Goal: Task Accomplishment & Management: Use online tool/utility

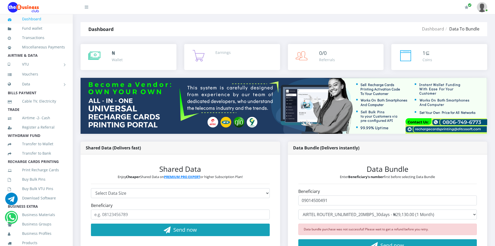
select select "ANW4*30000.00"
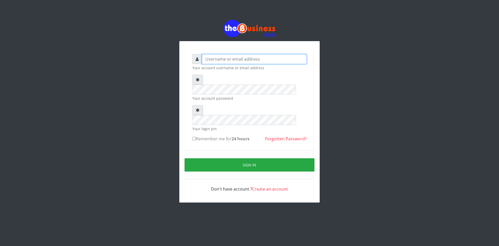
type input "ikhapo"
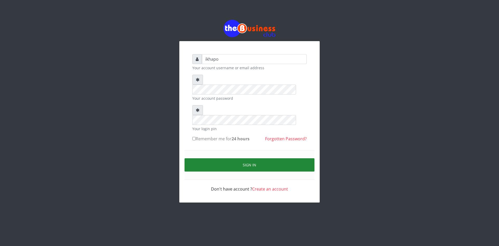
click at [238, 158] on button "Sign in" at bounding box center [250, 164] width 130 height 13
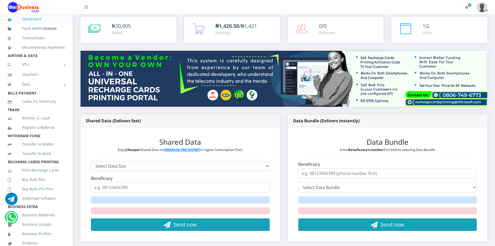
scroll to position [52, 0]
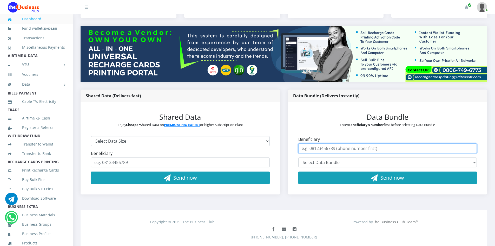
click at [325, 148] on input "Beneficiary" at bounding box center [387, 148] width 179 height 10
type input "09014500491"
click at [310, 167] on select "Select Data Bundle" at bounding box center [387, 162] width 179 height 10
select select "ANW10*10000.00"
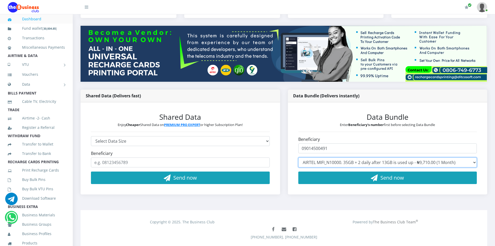
click at [298, 157] on select "Select Data Bundle AIRTEL 100MB - ₦97.10 (1Day) AIRTEL 200MB - ₦194.20 (2 Days)…" at bounding box center [387, 162] width 179 height 10
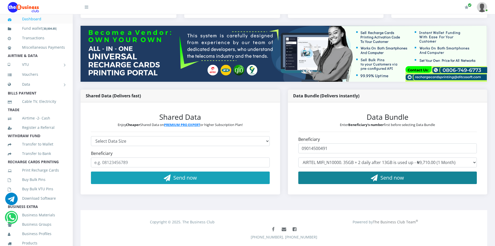
click at [326, 177] on button "Send now" at bounding box center [387, 177] width 179 height 12
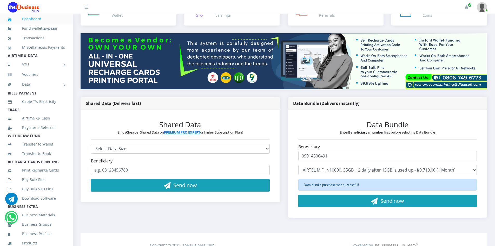
scroll to position [81, 0]
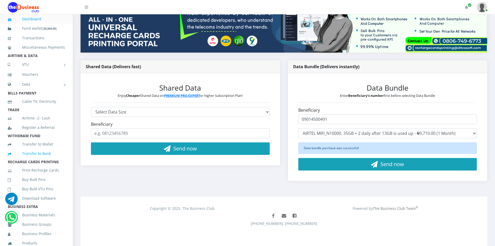
drag, startPoint x: 33, startPoint y: 159, endPoint x: 36, endPoint y: 159, distance: 2.6
click at [33, 159] on link "Transfer to Bank" at bounding box center [36, 153] width 57 height 12
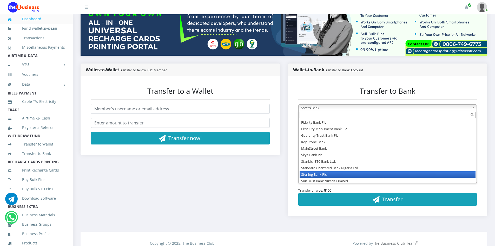
scroll to position [52, 0]
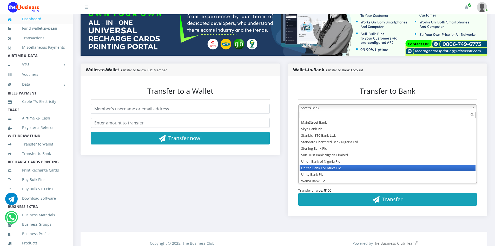
click at [326, 167] on li "United Bank For Africa Plc" at bounding box center [388, 168] width 176 height 6
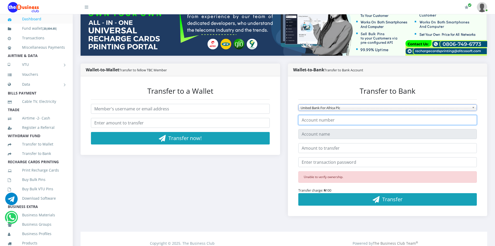
click at [325, 120] on input "number" at bounding box center [387, 120] width 179 height 10
type input "2075260116"
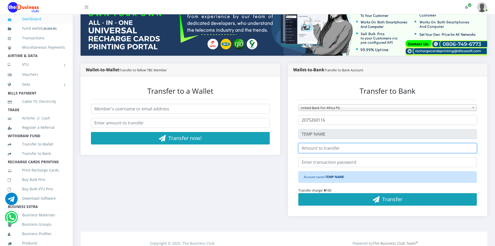
click at [335, 149] on input "number" at bounding box center [387, 148] width 179 height 10
type input "10000"
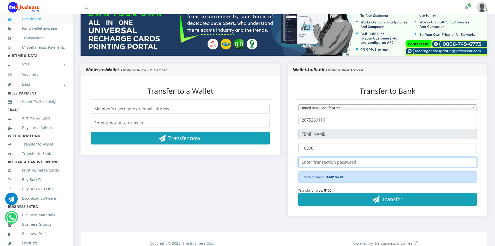
click at [322, 161] on input "text" at bounding box center [387, 162] width 179 height 10
type input "2"
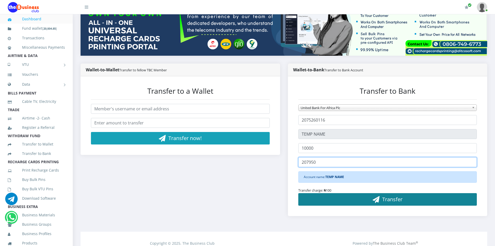
type input "207950"
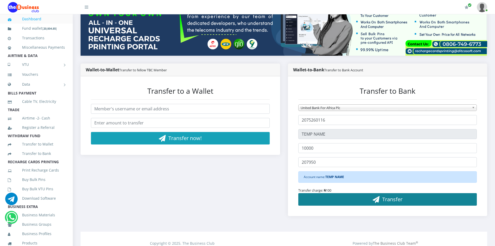
click at [349, 198] on button "Transfer" at bounding box center [387, 199] width 179 height 12
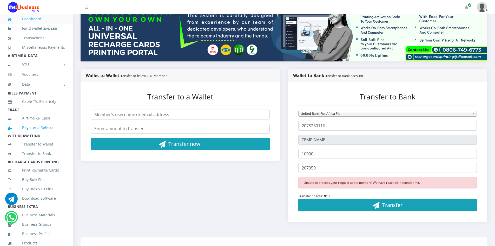
scroll to position [0, 0]
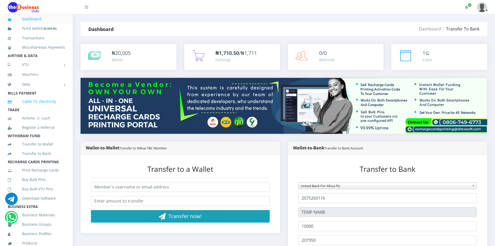
click at [41, 107] on link "Cable TV, Electricity" at bounding box center [36, 101] width 57 height 12
